Goal: Task Accomplishment & Management: Use online tool/utility

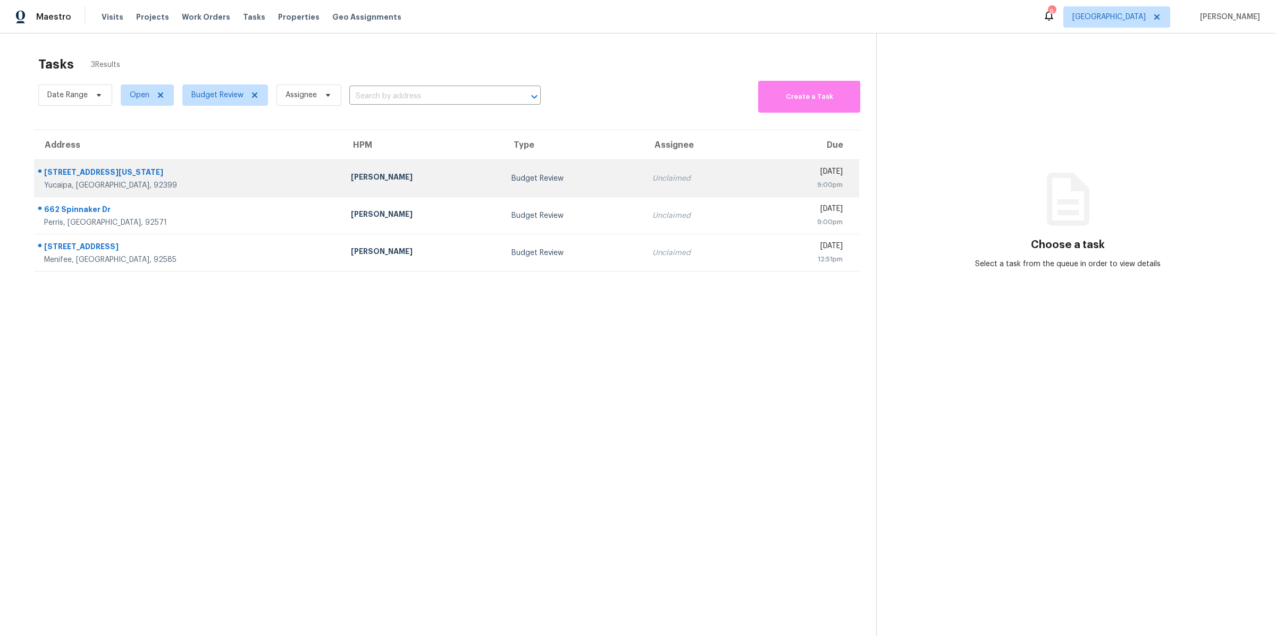
click at [351, 172] on div "[PERSON_NAME]" at bounding box center [422, 178] width 143 height 13
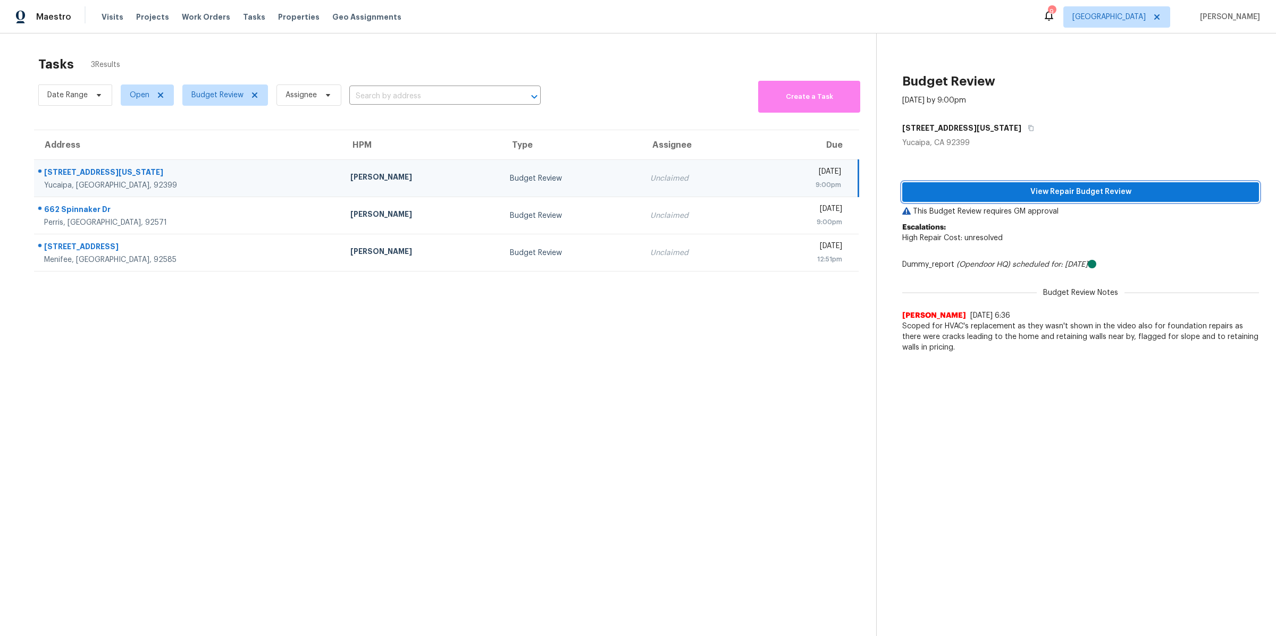
click at [958, 193] on span "View Repair Budget Review" at bounding box center [1081, 192] width 340 height 13
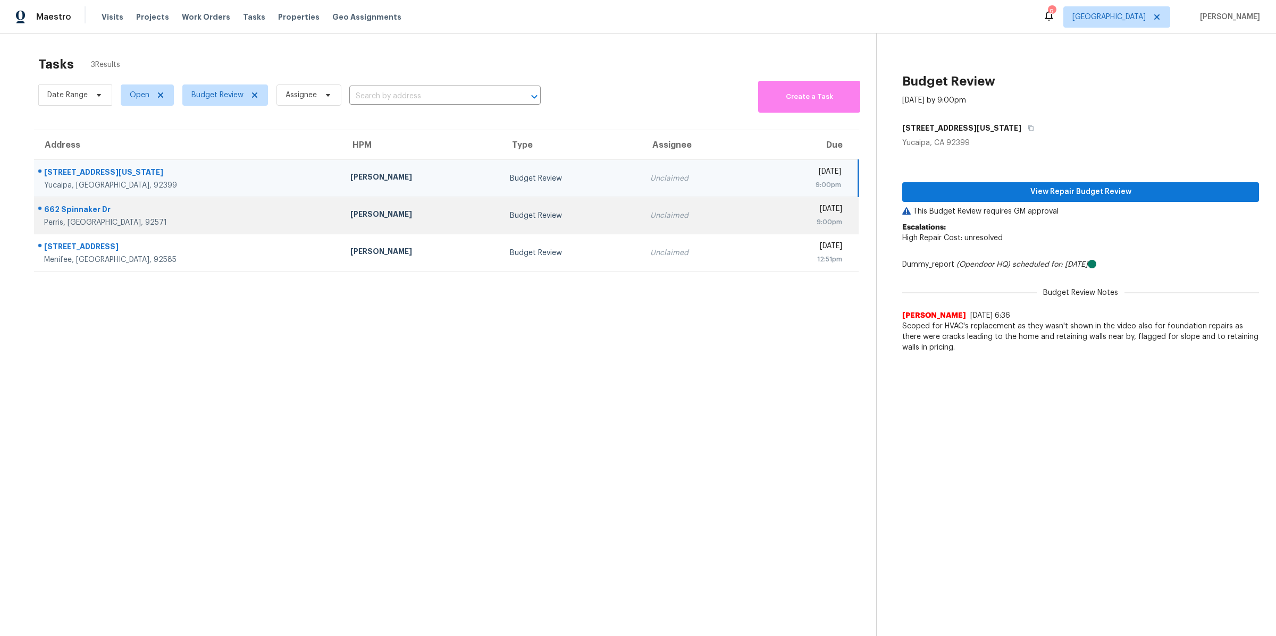
click at [205, 220] on div "Perris, CA, 92571" at bounding box center [188, 222] width 289 height 11
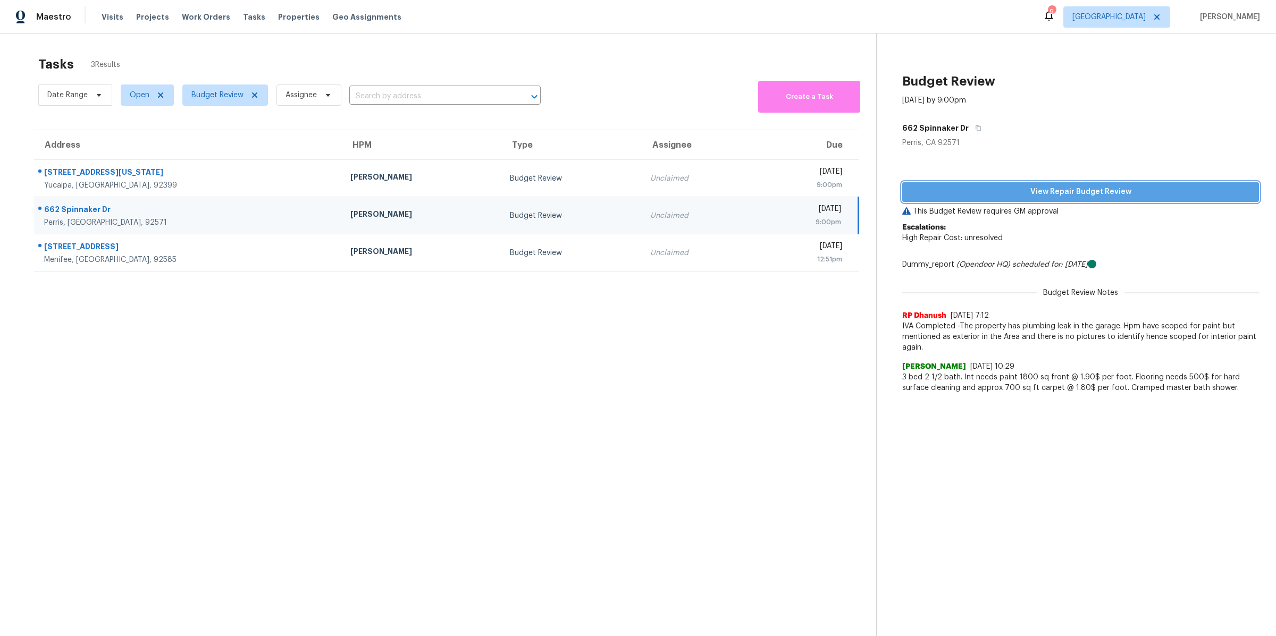
click at [1003, 194] on span "View Repair Budget Review" at bounding box center [1081, 192] width 340 height 13
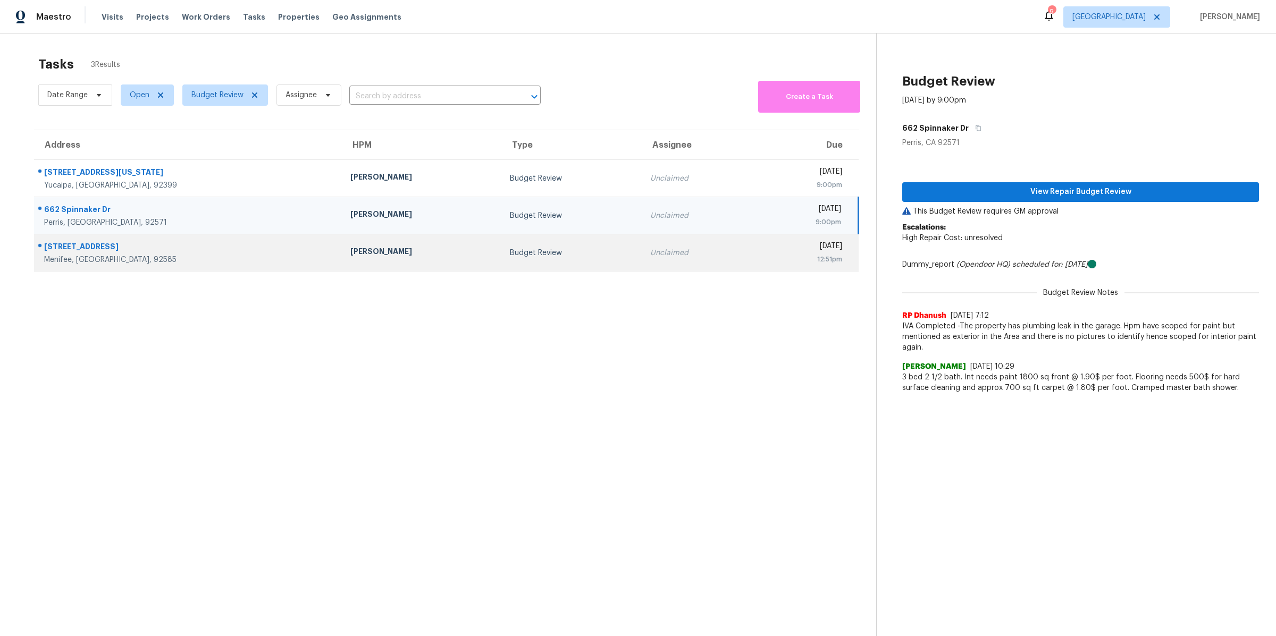
click at [163, 259] on div "Menifee, [GEOGRAPHIC_DATA], 92585" at bounding box center [188, 260] width 289 height 11
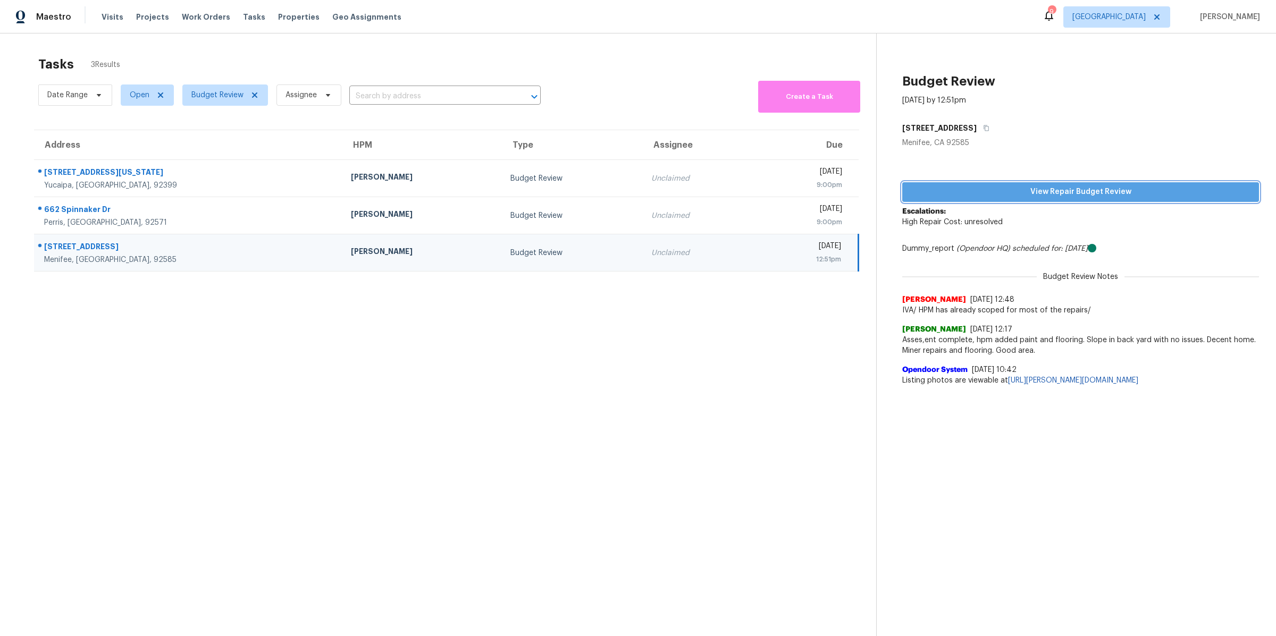
click at [961, 196] on span "View Repair Budget Review" at bounding box center [1081, 192] width 340 height 13
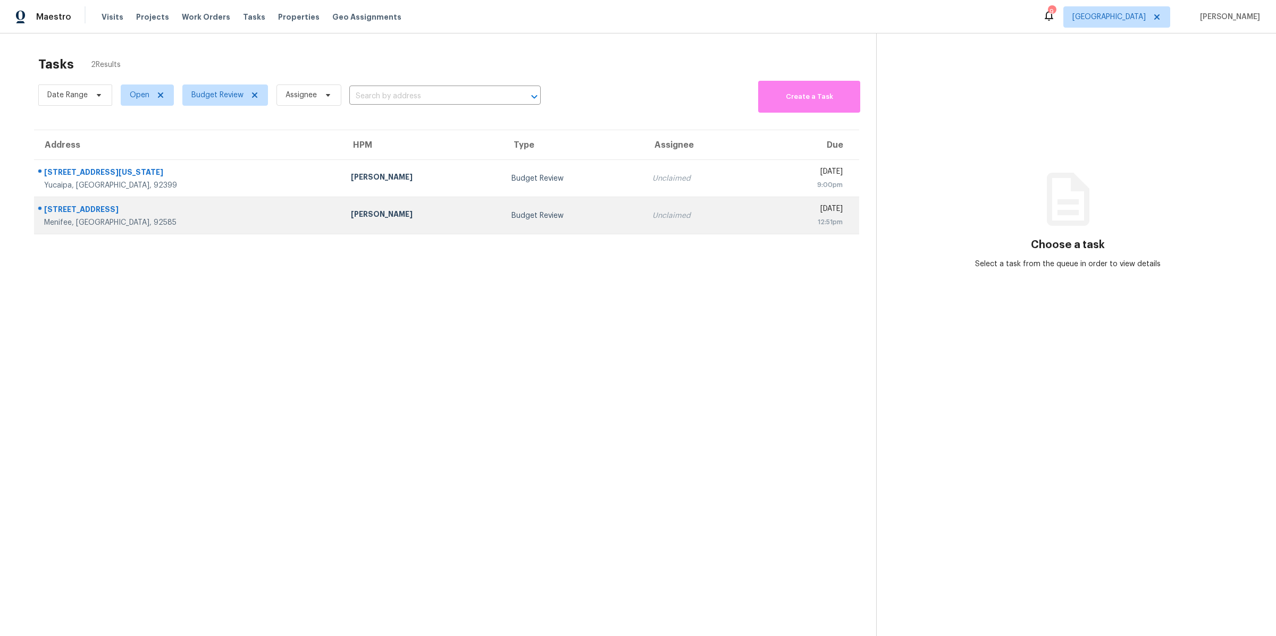
click at [195, 226] on div "Menifee, [GEOGRAPHIC_DATA], 92585" at bounding box center [189, 222] width 290 height 11
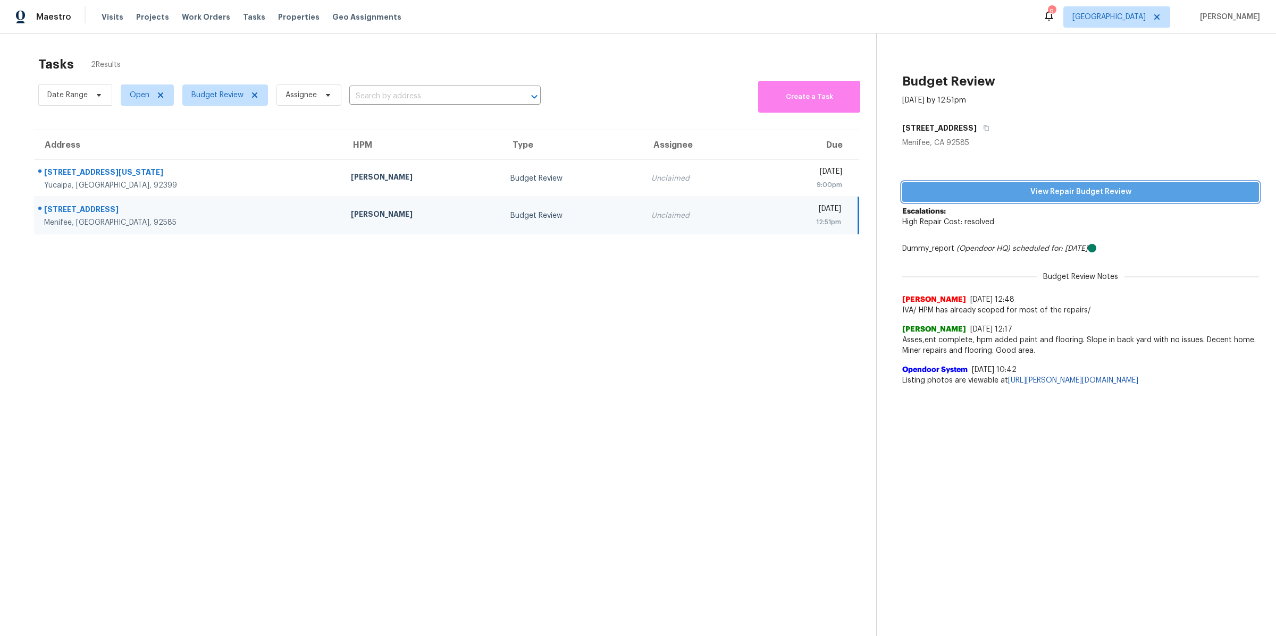
click at [987, 198] on span "View Repair Budget Review" at bounding box center [1081, 192] width 340 height 13
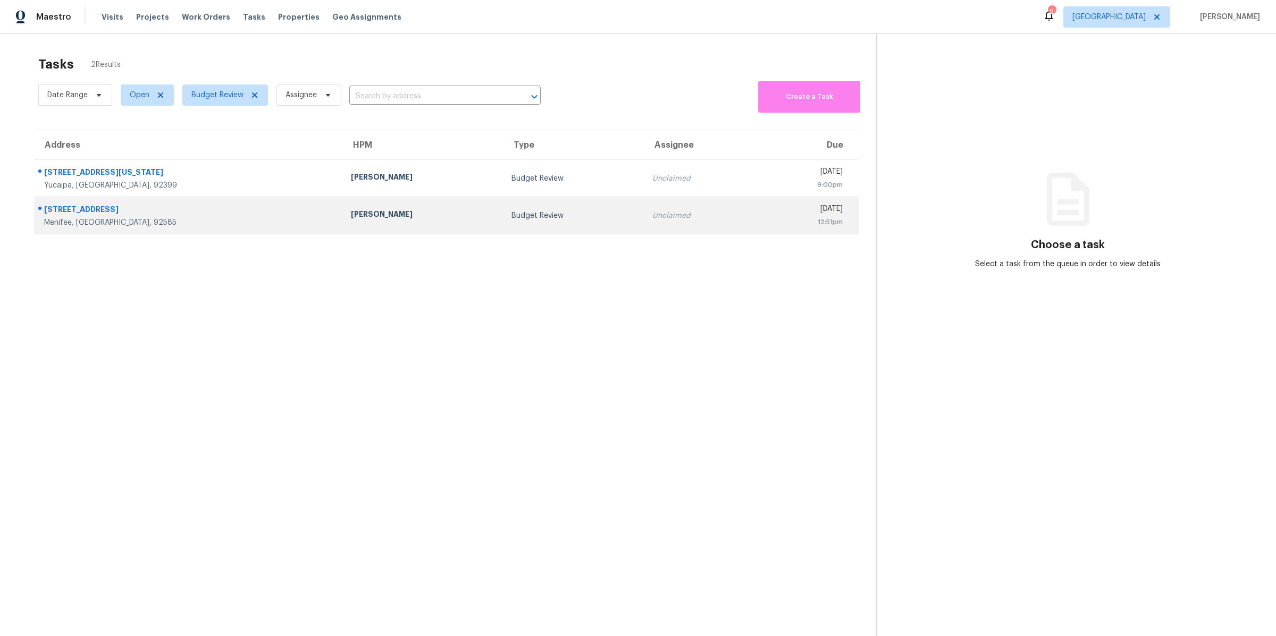
click at [351, 214] on div "[PERSON_NAME]" at bounding box center [422, 215] width 143 height 13
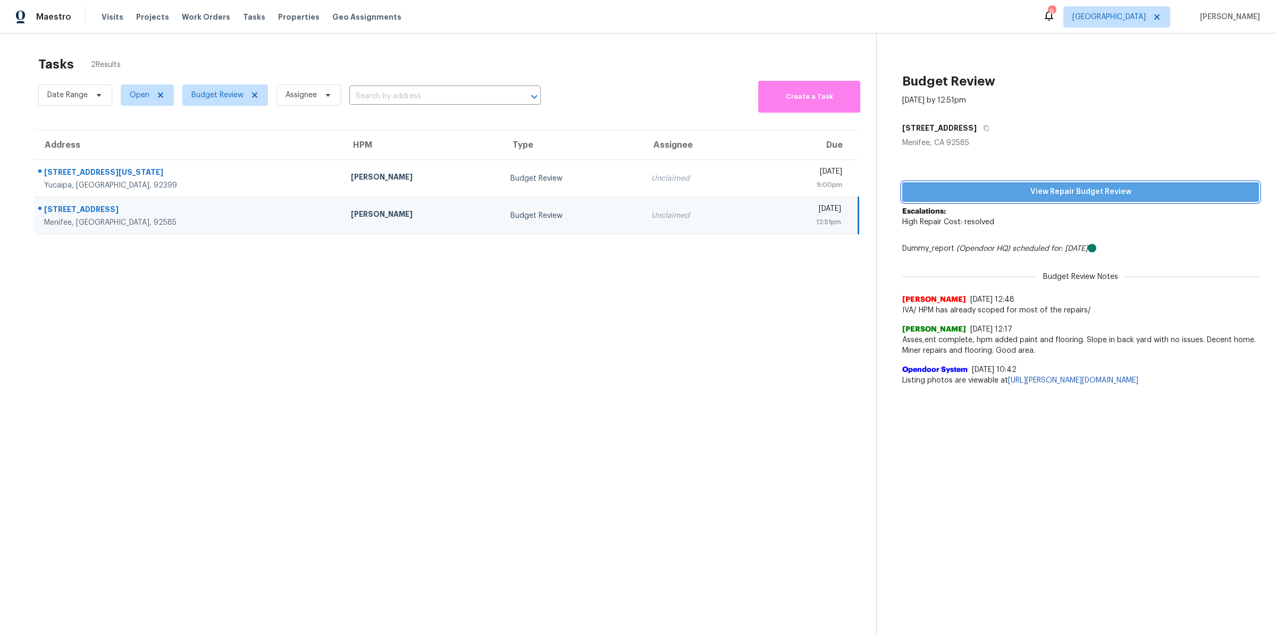
click at [939, 190] on span "View Repair Budget Review" at bounding box center [1081, 192] width 340 height 13
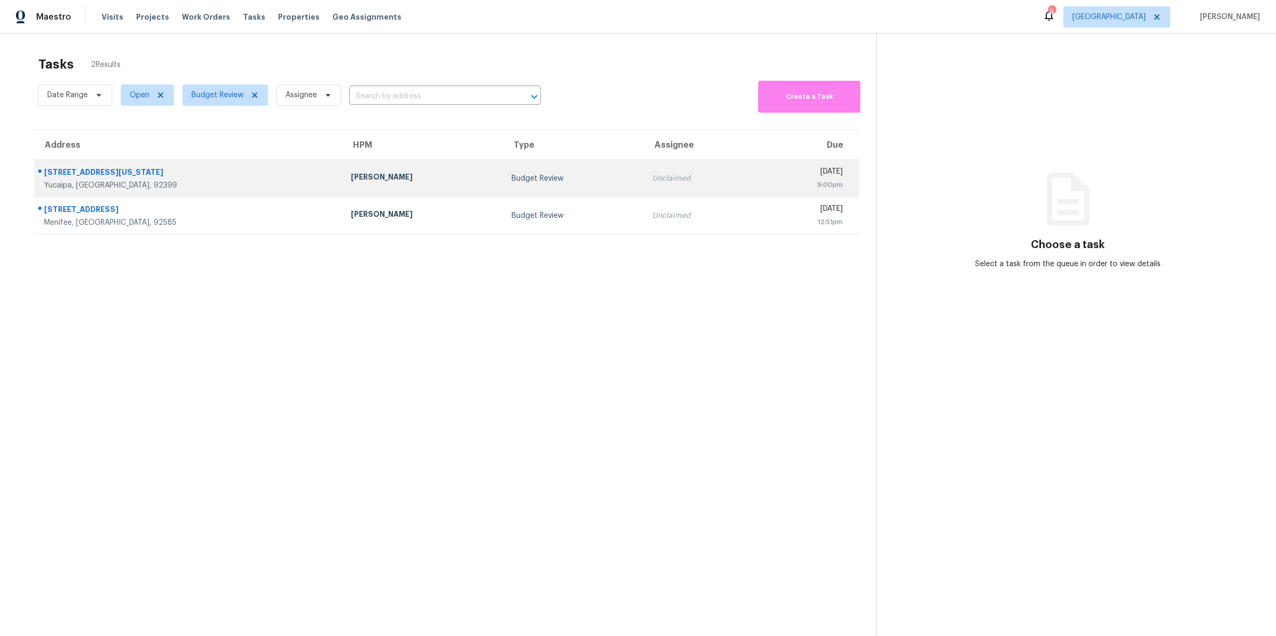
click at [351, 181] on div "[PERSON_NAME]" at bounding box center [422, 178] width 143 height 13
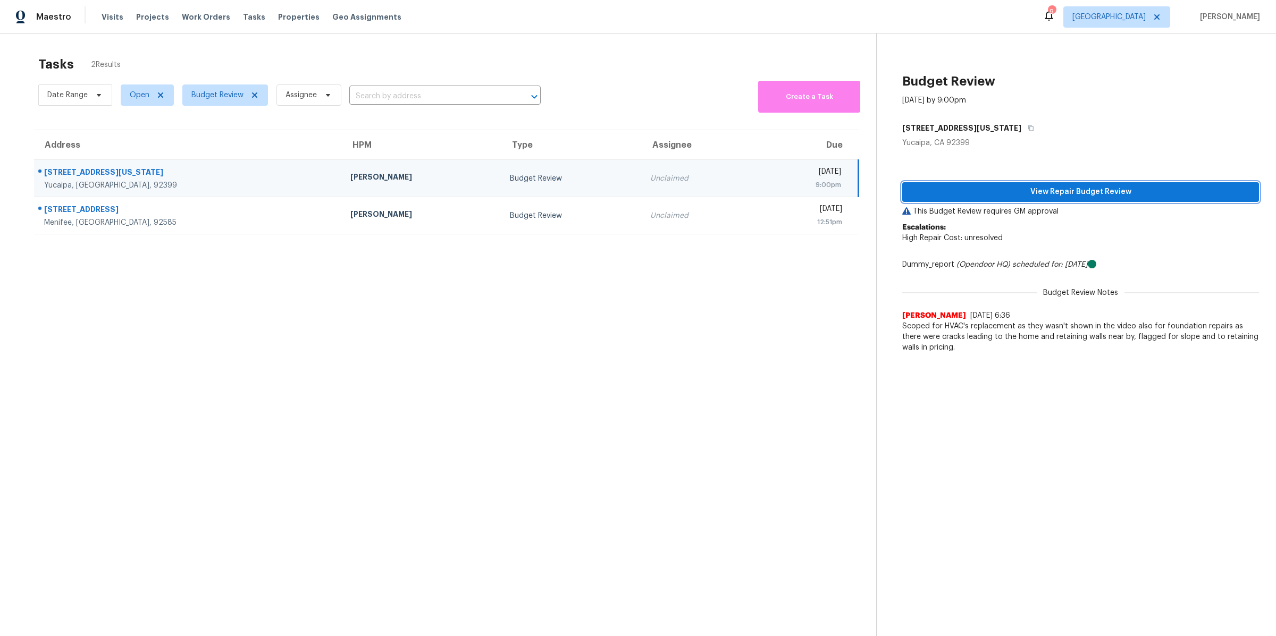
click at [954, 200] on button "View Repair Budget Review" at bounding box center [1080, 192] width 357 height 20
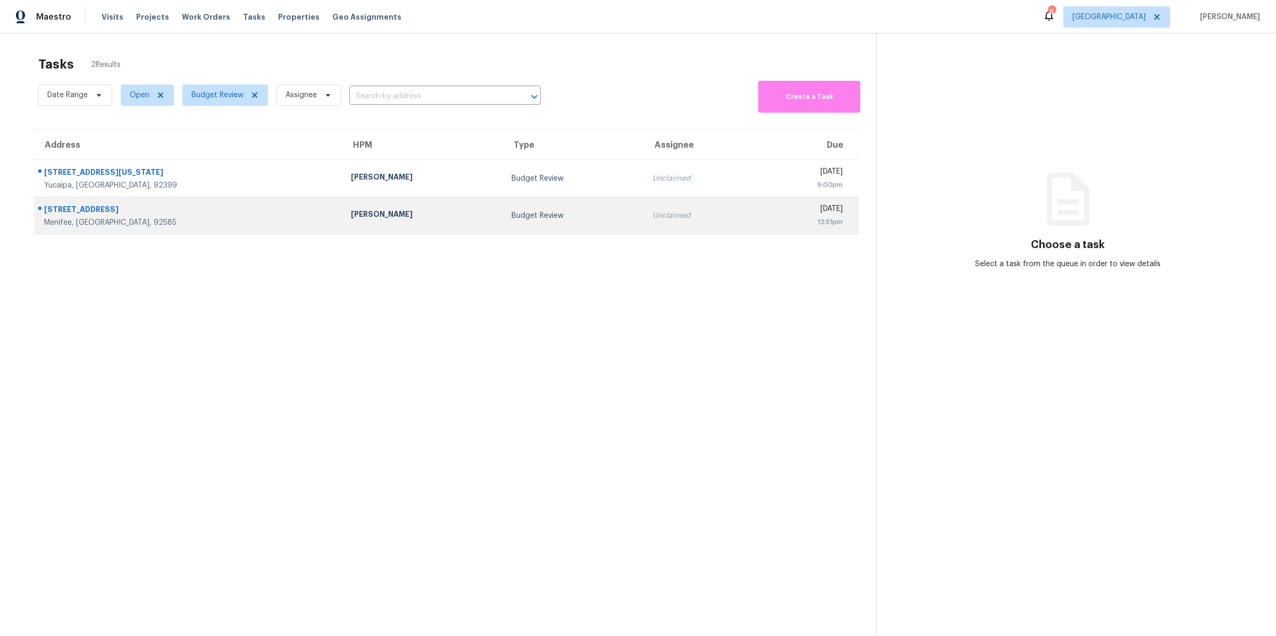
click at [351, 221] on div "[PERSON_NAME]" at bounding box center [422, 215] width 143 height 13
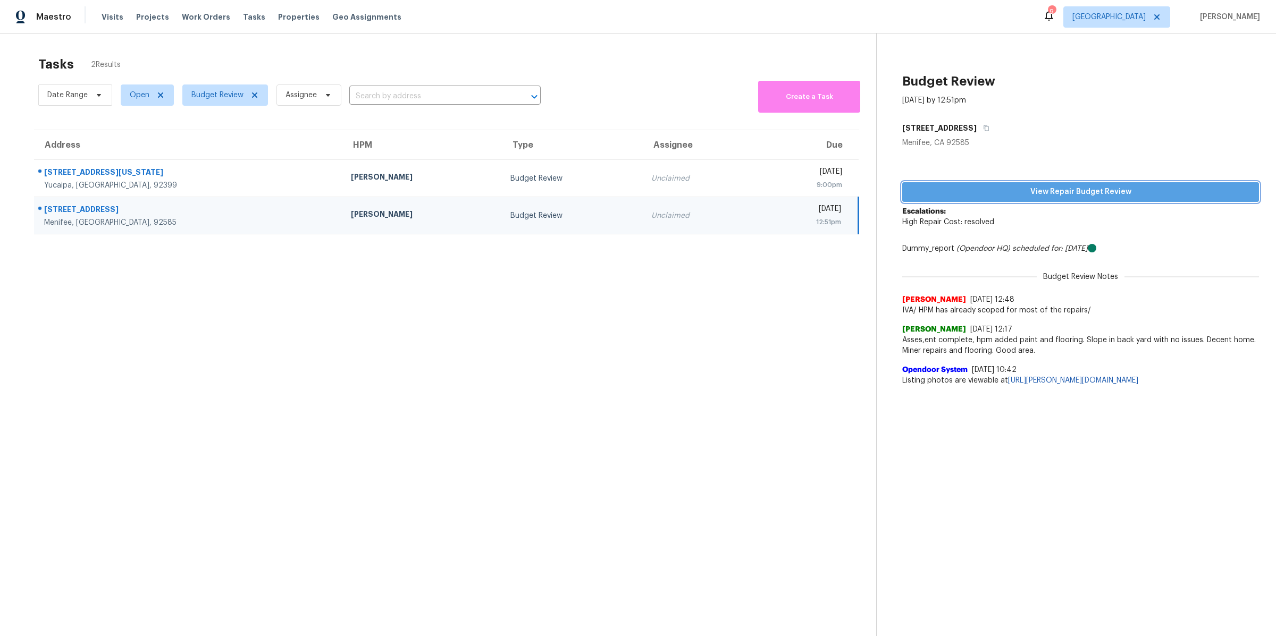
click at [986, 195] on span "View Repair Budget Review" at bounding box center [1081, 192] width 340 height 13
